Goal: Information Seeking & Learning: Find specific fact

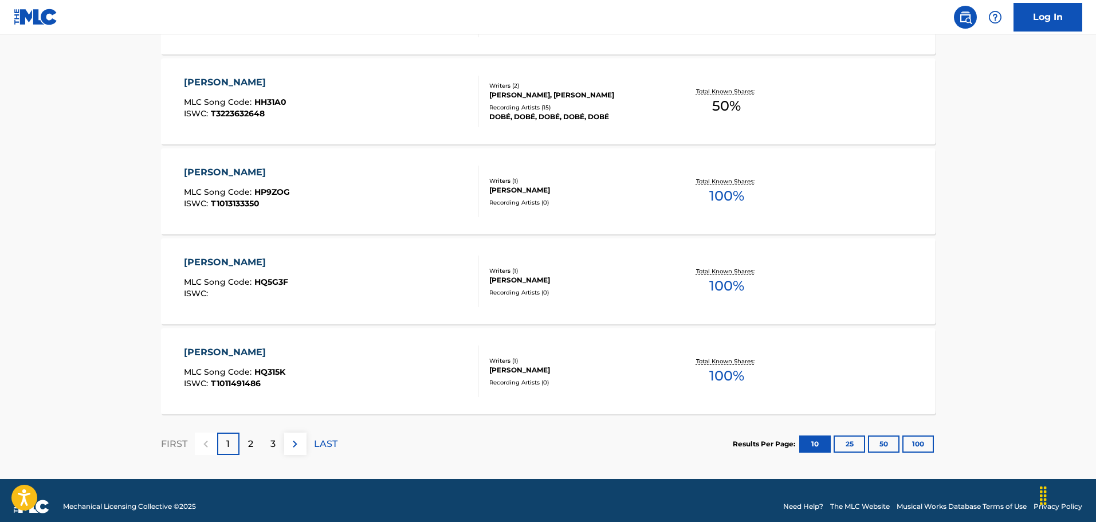
scroll to position [881, 0]
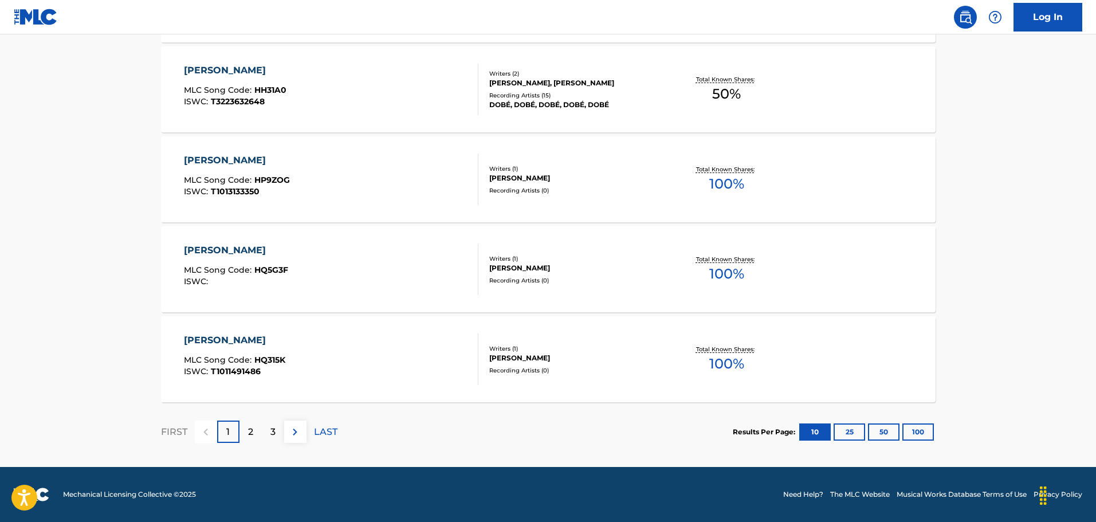
click at [295, 429] on img at bounding box center [295, 432] width 14 height 14
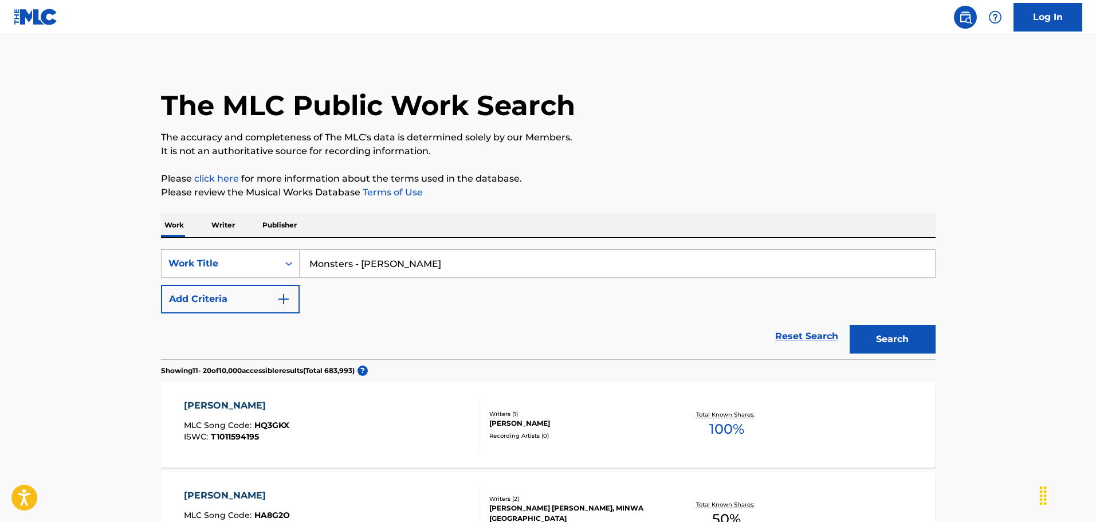
scroll to position [0, 0]
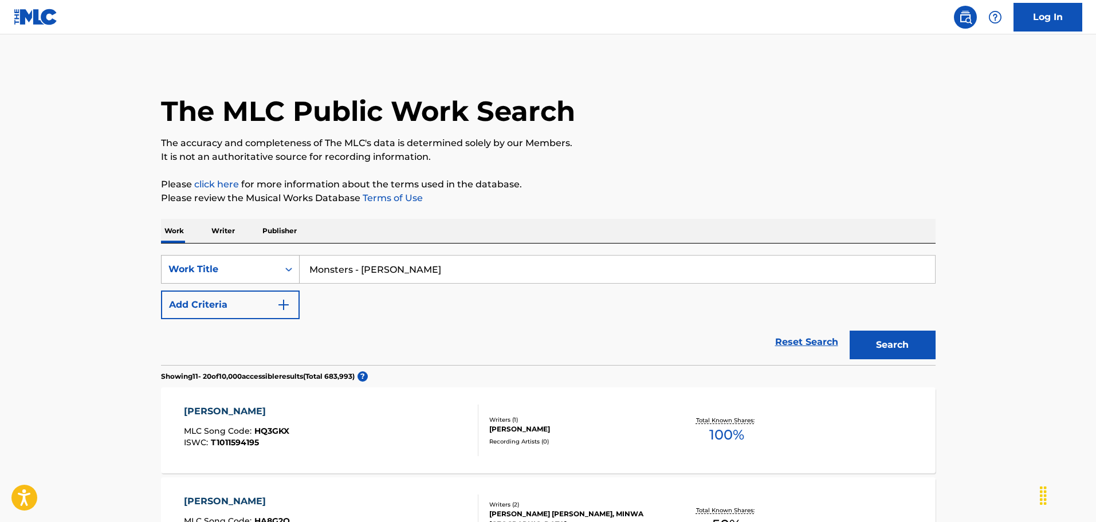
drag, startPoint x: 352, startPoint y: 270, endPoint x: 254, endPoint y: 281, distance: 98.7
click at [254, 281] on div "SearchWithCriteria90677dcf-0d17-4573-b385-dc34be8c96b3 Work Title Monsters - [P…" at bounding box center [548, 269] width 775 height 29
paste input "YOUKAITACHI"
click at [850, 331] on button "Search" at bounding box center [893, 345] width 86 height 29
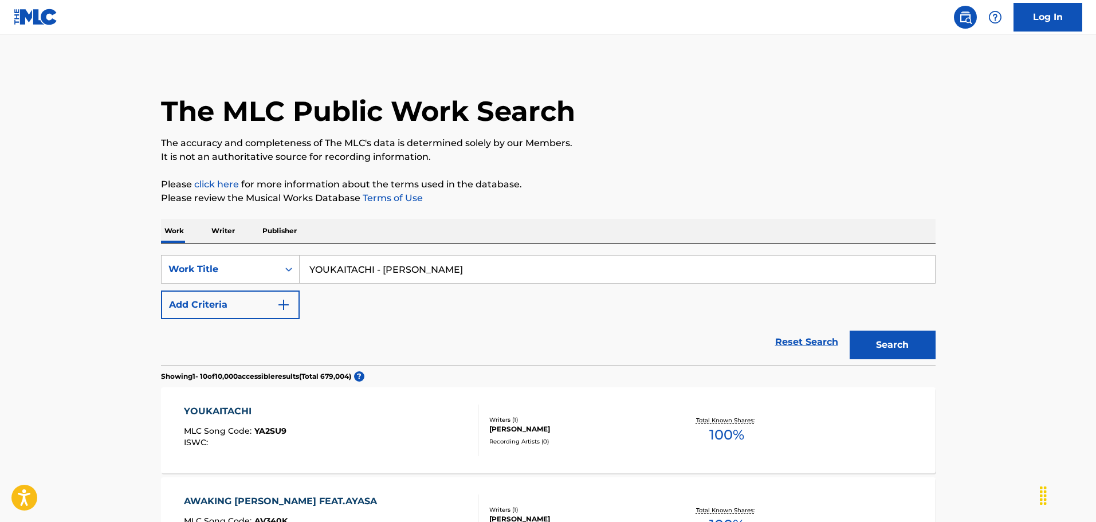
drag, startPoint x: 383, startPoint y: 270, endPoint x: 496, endPoint y: 272, distance: 113.5
click at [496, 272] on input "YOUKAITACHI - [PERSON_NAME]" at bounding box center [618, 270] width 636 height 28
paste input "[PERSON_NAME]"
type input "YOUKAITACHI - [PERSON_NAME]"
click at [850, 331] on button "Search" at bounding box center [893, 345] width 86 height 29
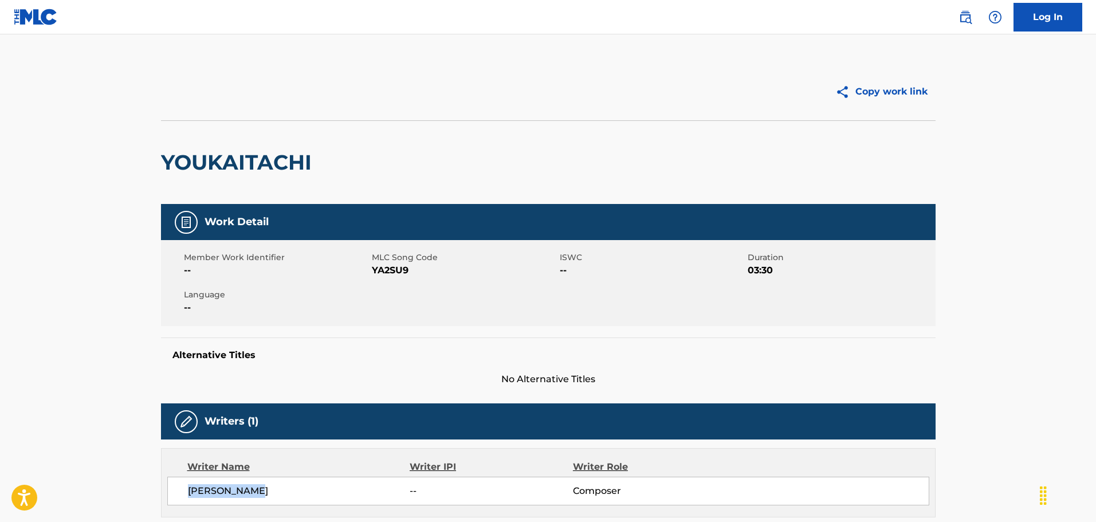
drag, startPoint x: 249, startPoint y: 491, endPoint x: 192, endPoint y: 492, distance: 56.7
click at [182, 492] on div "[PERSON_NAME] -- Composer" at bounding box center [548, 491] width 762 height 29
copy span "[PERSON_NAME]"
